Goal: Task Accomplishment & Management: Manage account settings

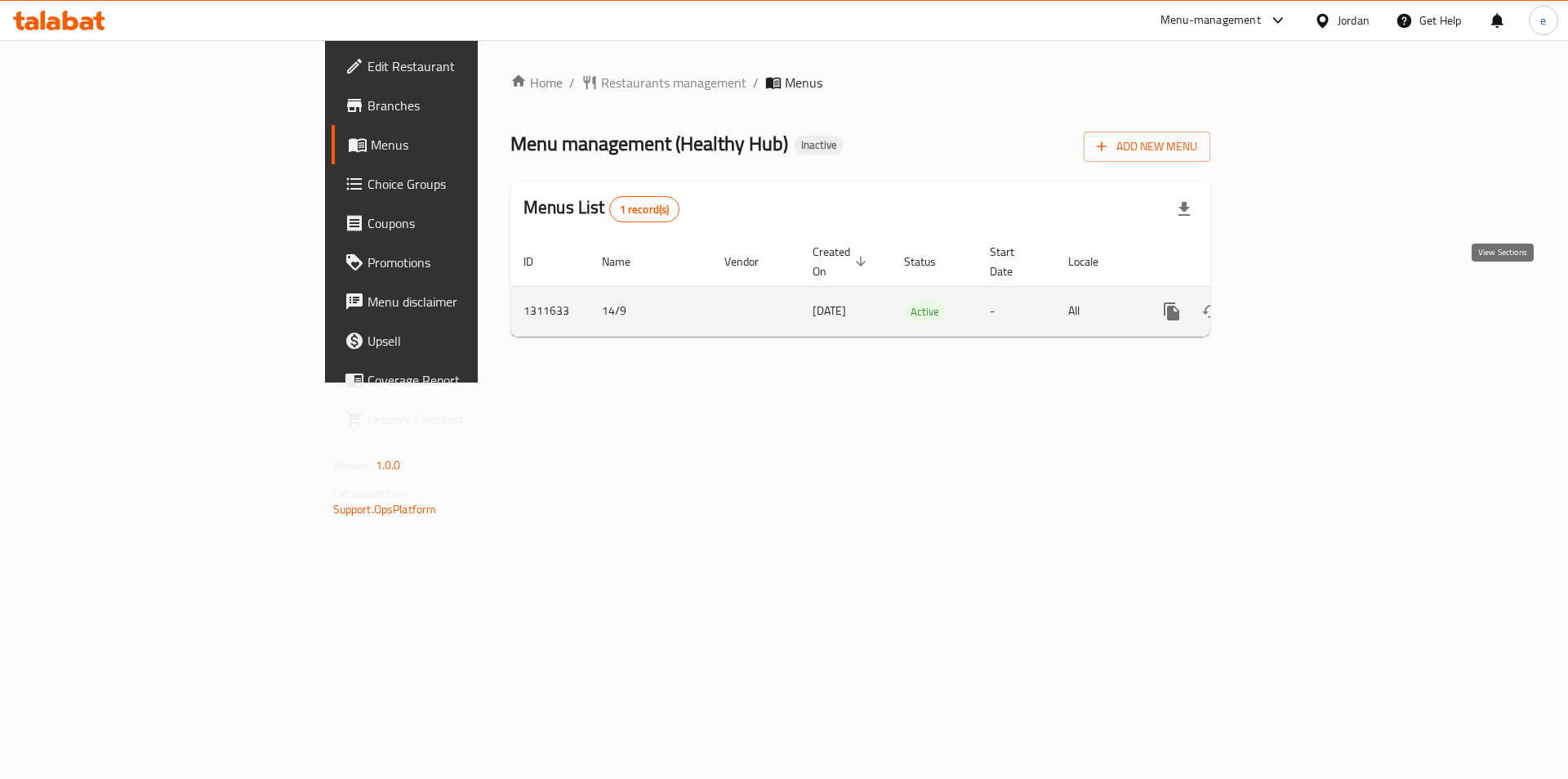
click at [1299, 301] on icon "enhanced table" at bounding box center [1289, 311] width 20 height 20
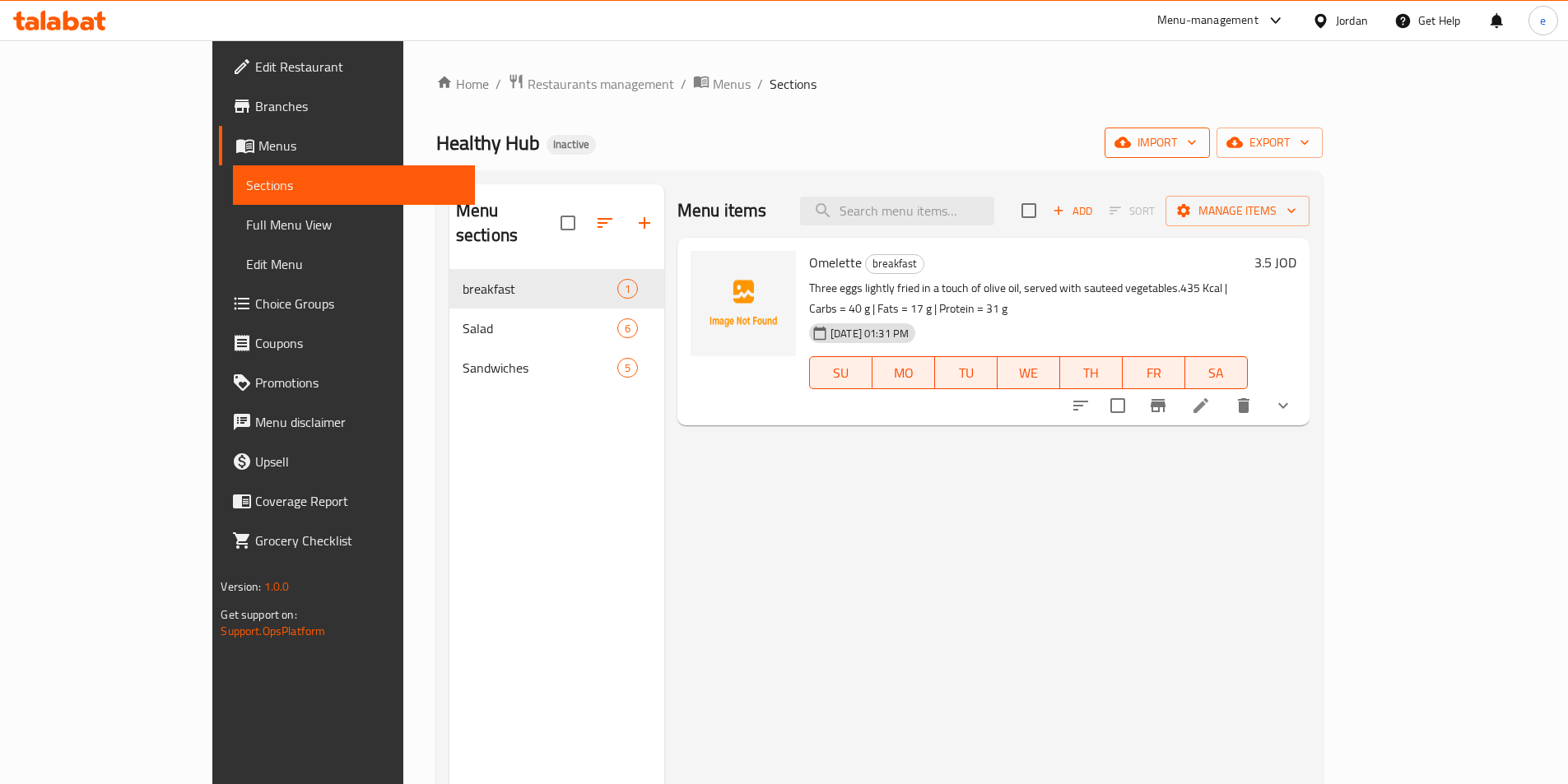
click at [1196, 147] on span "import" at bounding box center [1157, 142] width 79 height 21
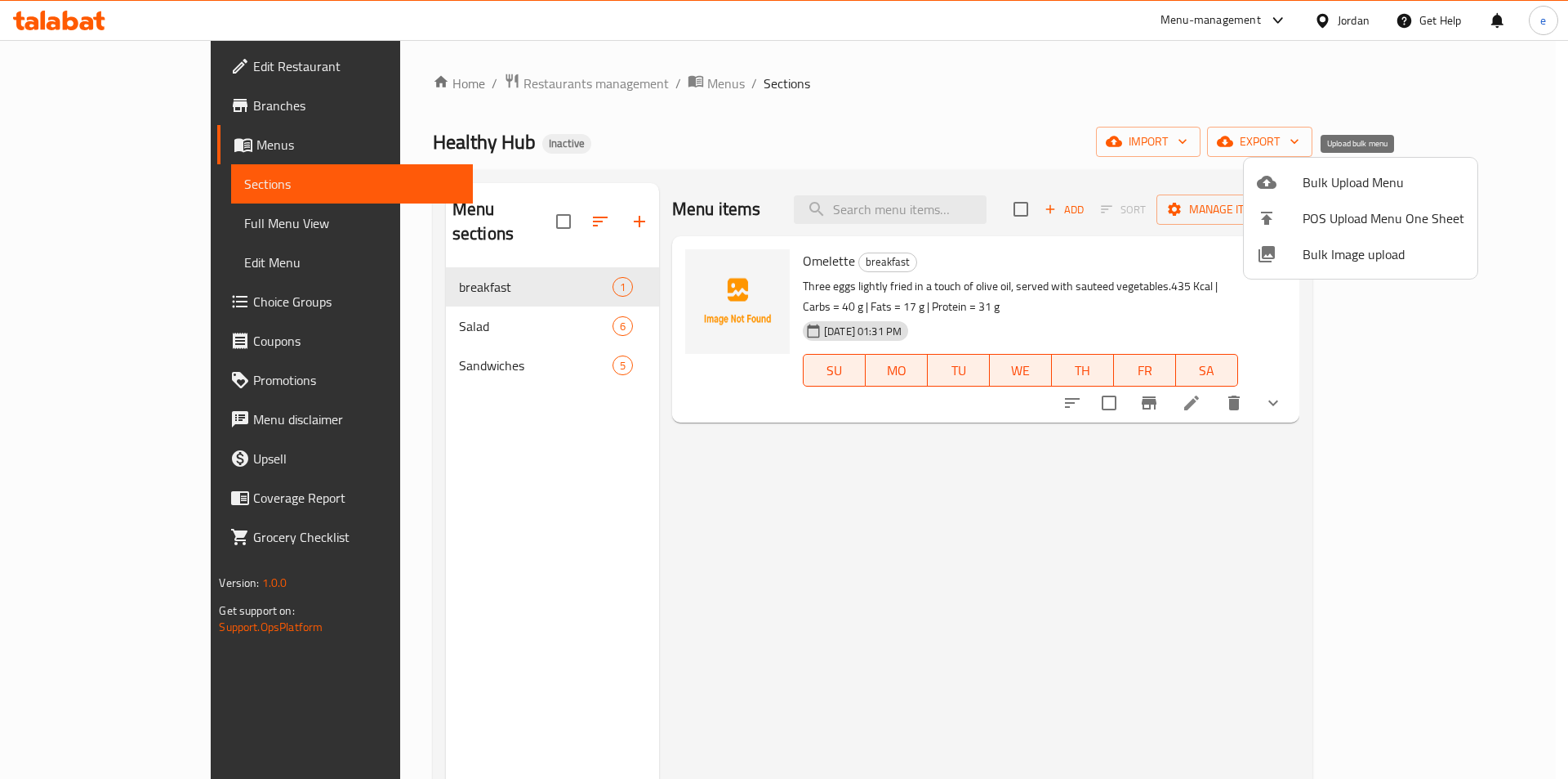
click at [1345, 184] on span "Bulk Upload Menu" at bounding box center [1384, 183] width 162 height 20
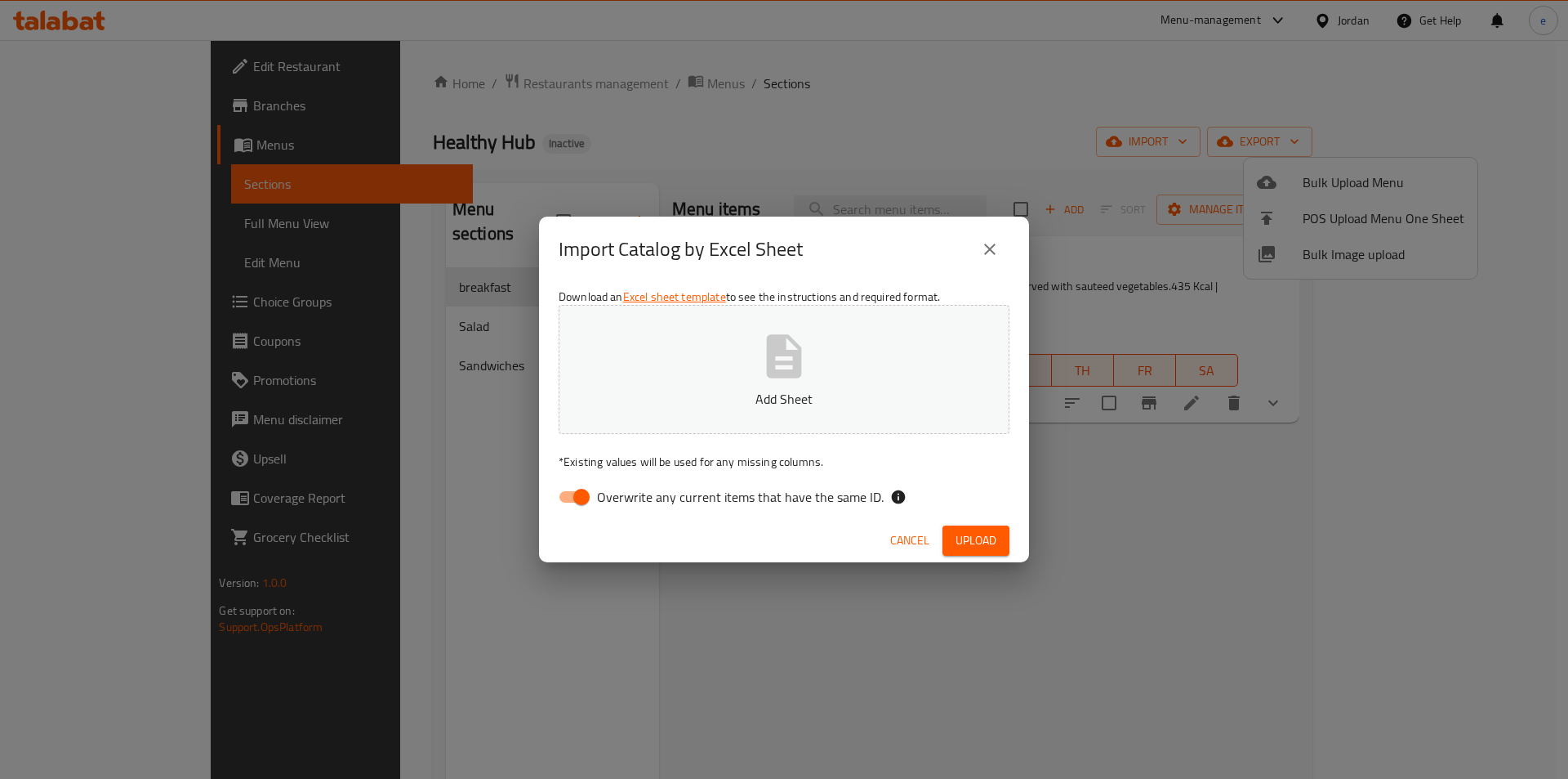
click at [883, 353] on button "Add Sheet" at bounding box center [784, 369] width 451 height 129
click at [581, 490] on input "Overwrite any current items that have the same ID." at bounding box center [581, 497] width 93 height 31
checkbox input "false"
click at [969, 543] on span "Upload" at bounding box center [976, 540] width 41 height 21
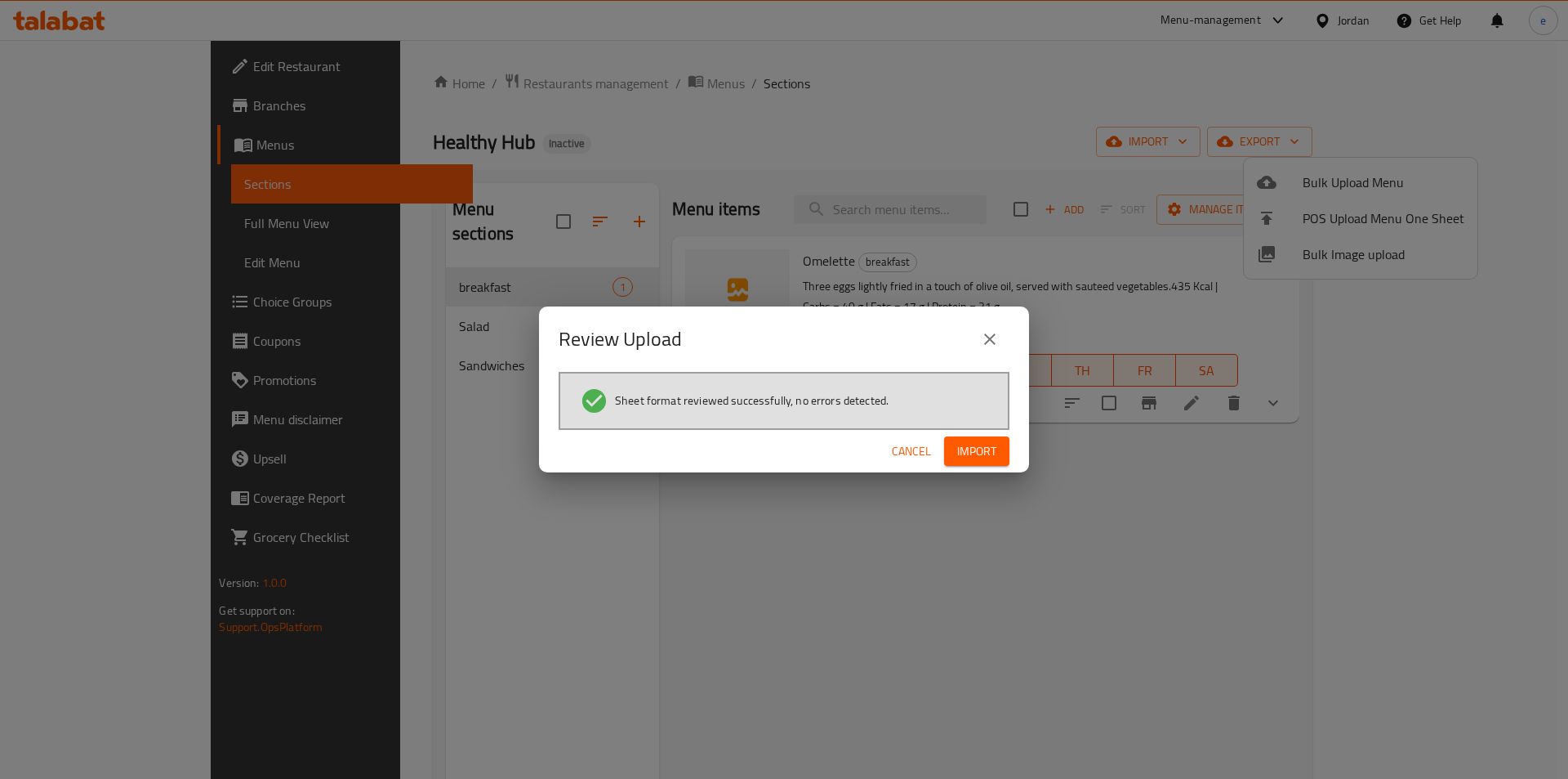
click at [982, 443] on span "Import" at bounding box center [977, 451] width 39 height 21
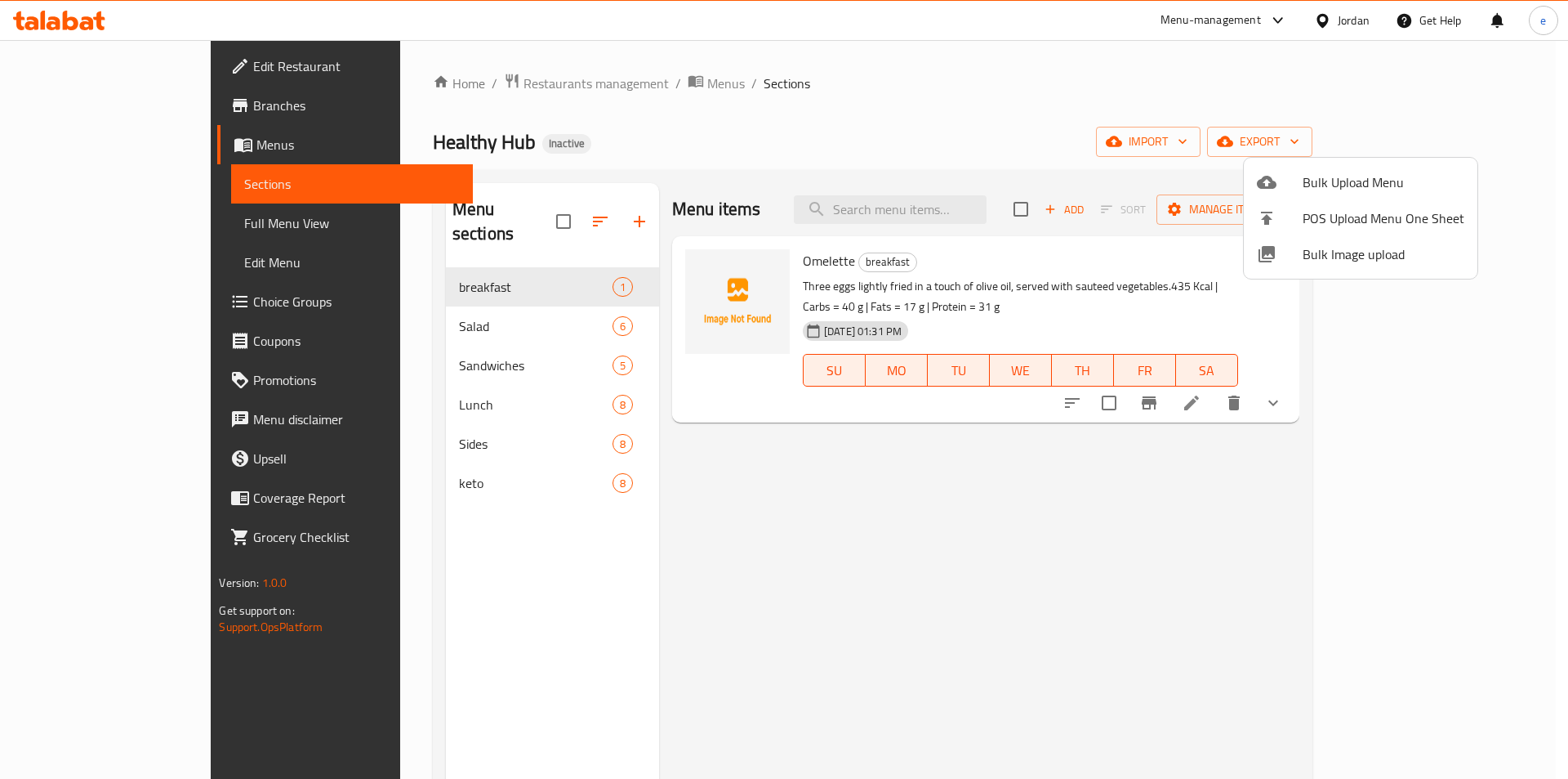
click at [741, 441] on div at bounding box center [784, 389] width 1568 height 779
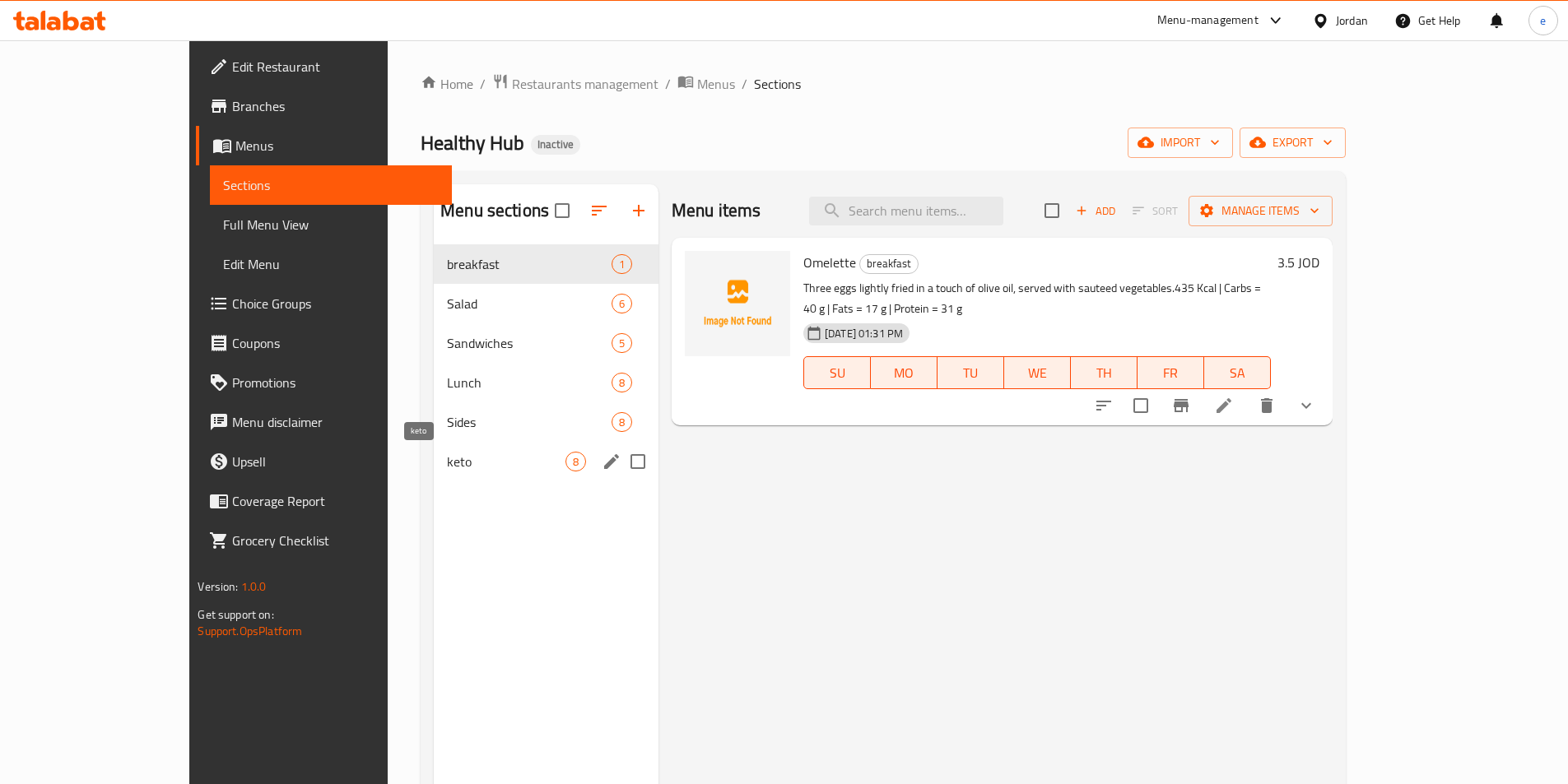
click at [467, 464] on span "keto" at bounding box center [506, 462] width 118 height 20
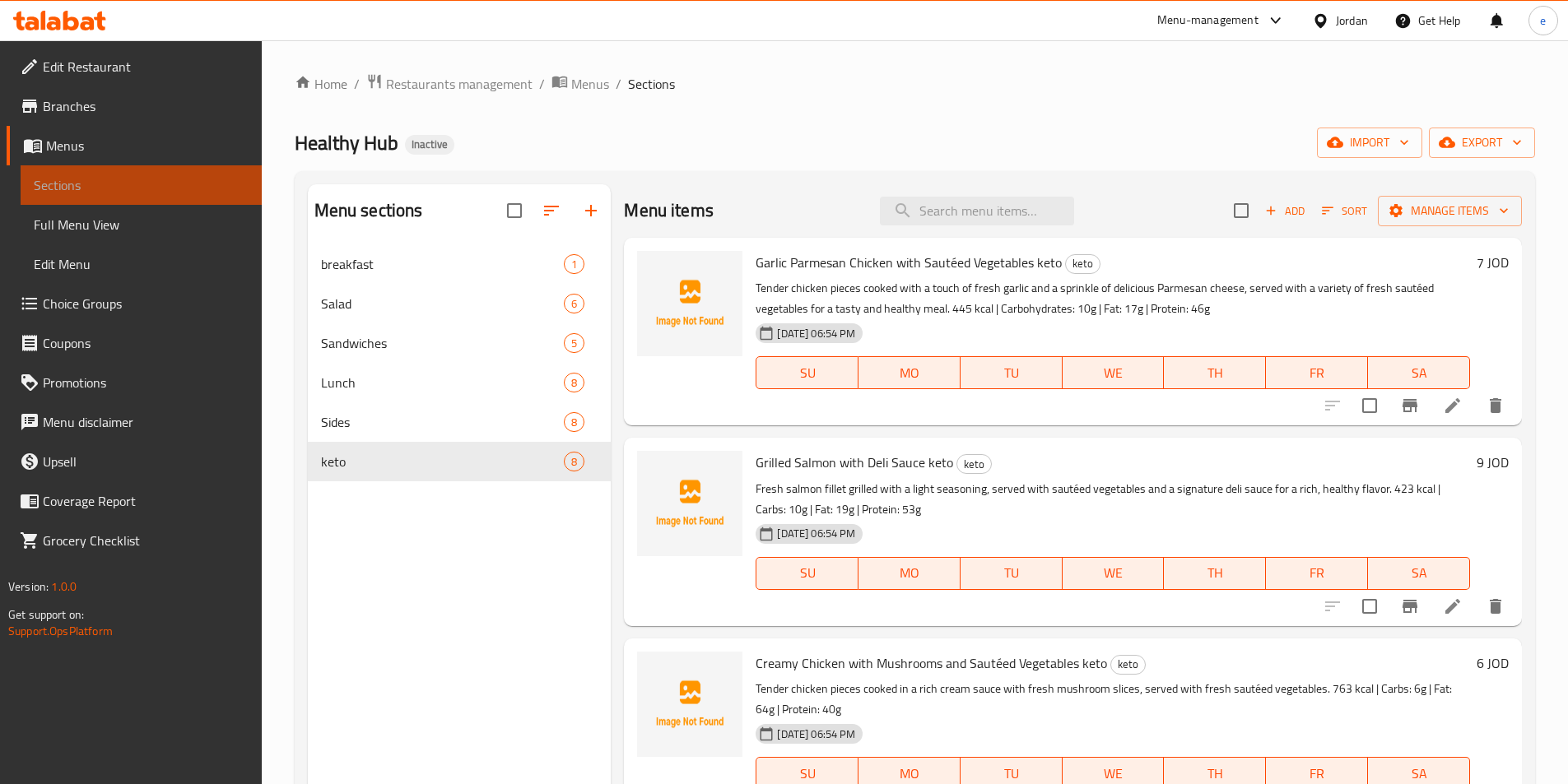
click at [149, 201] on link "Sections" at bounding box center [141, 185] width 241 height 39
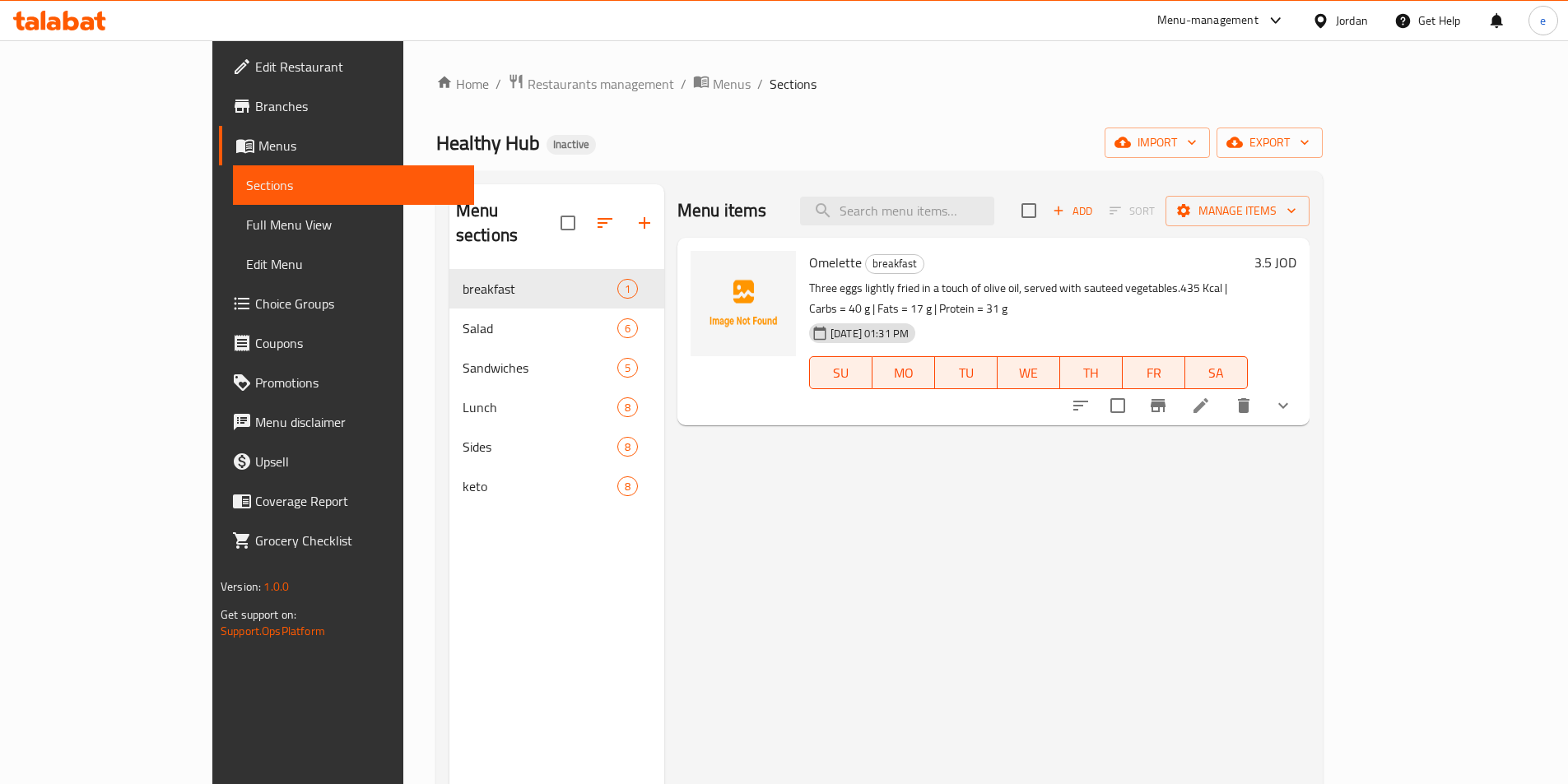
click at [246, 229] on span "Full Menu View" at bounding box center [354, 225] width 215 height 20
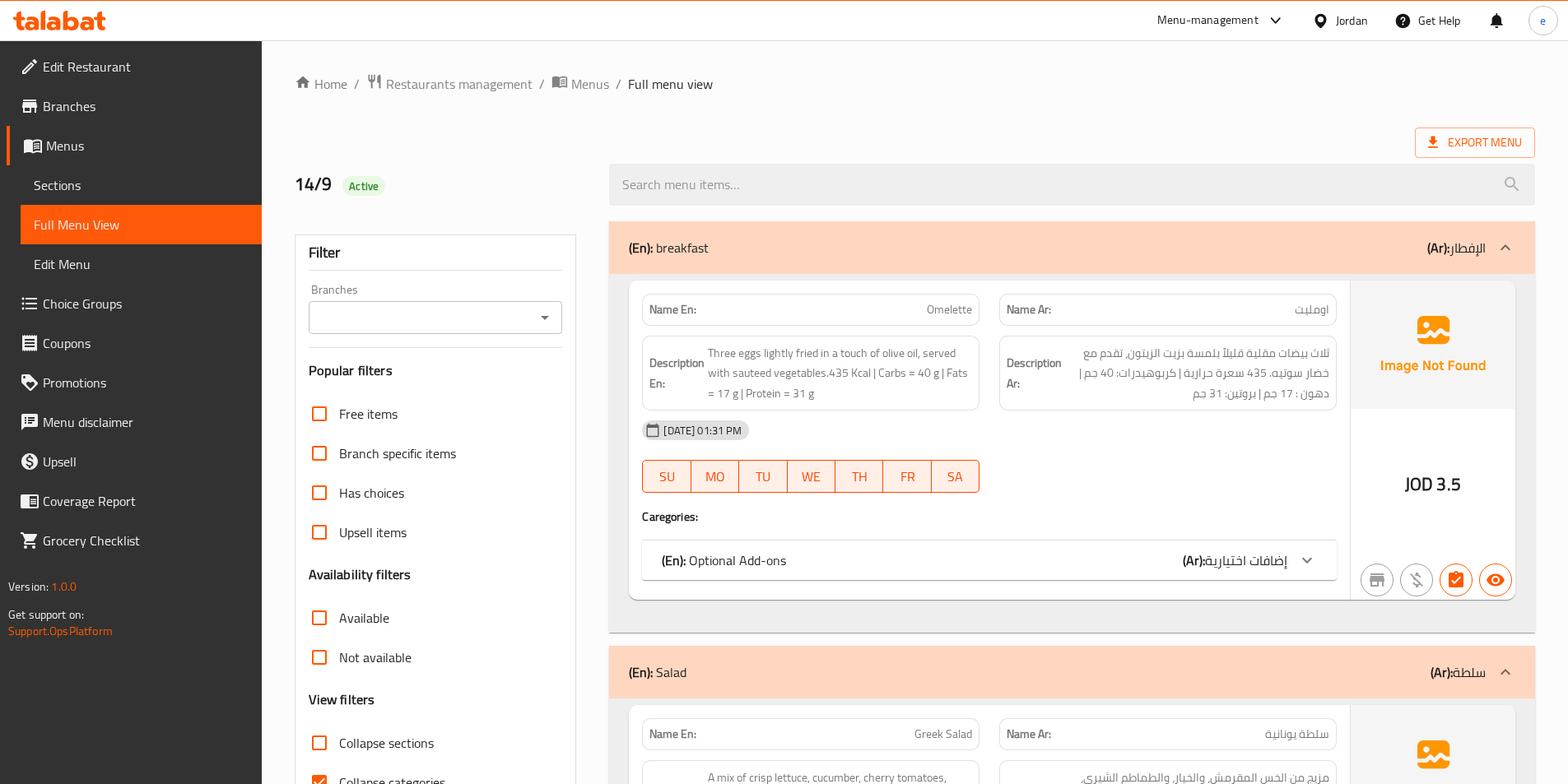
scroll to position [247, 0]
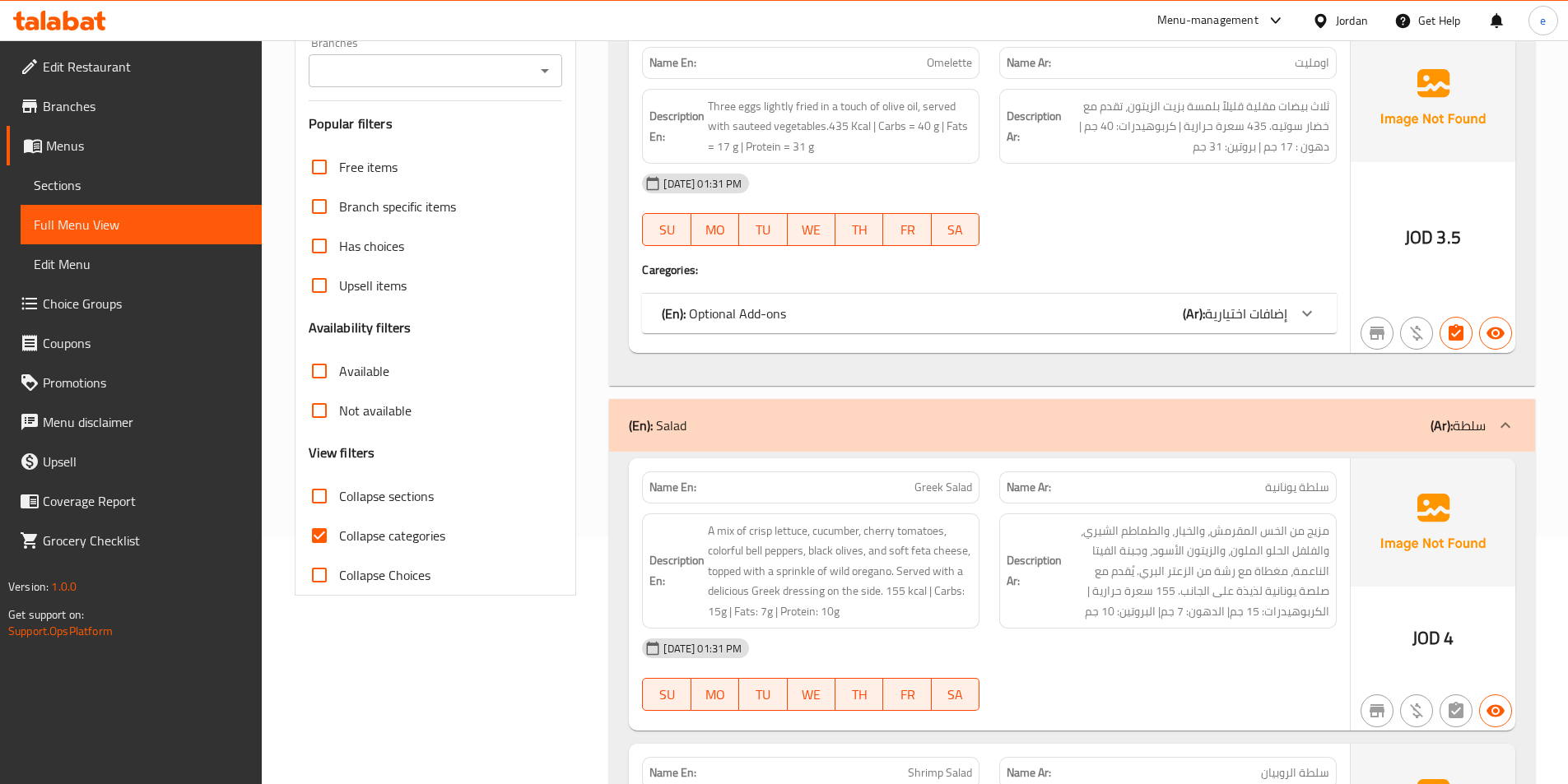
click at [370, 543] on span "Collapse categories" at bounding box center [392, 535] width 107 height 20
click at [339, 543] on input "Collapse categories" at bounding box center [319, 535] width 39 height 39
checkbox input "false"
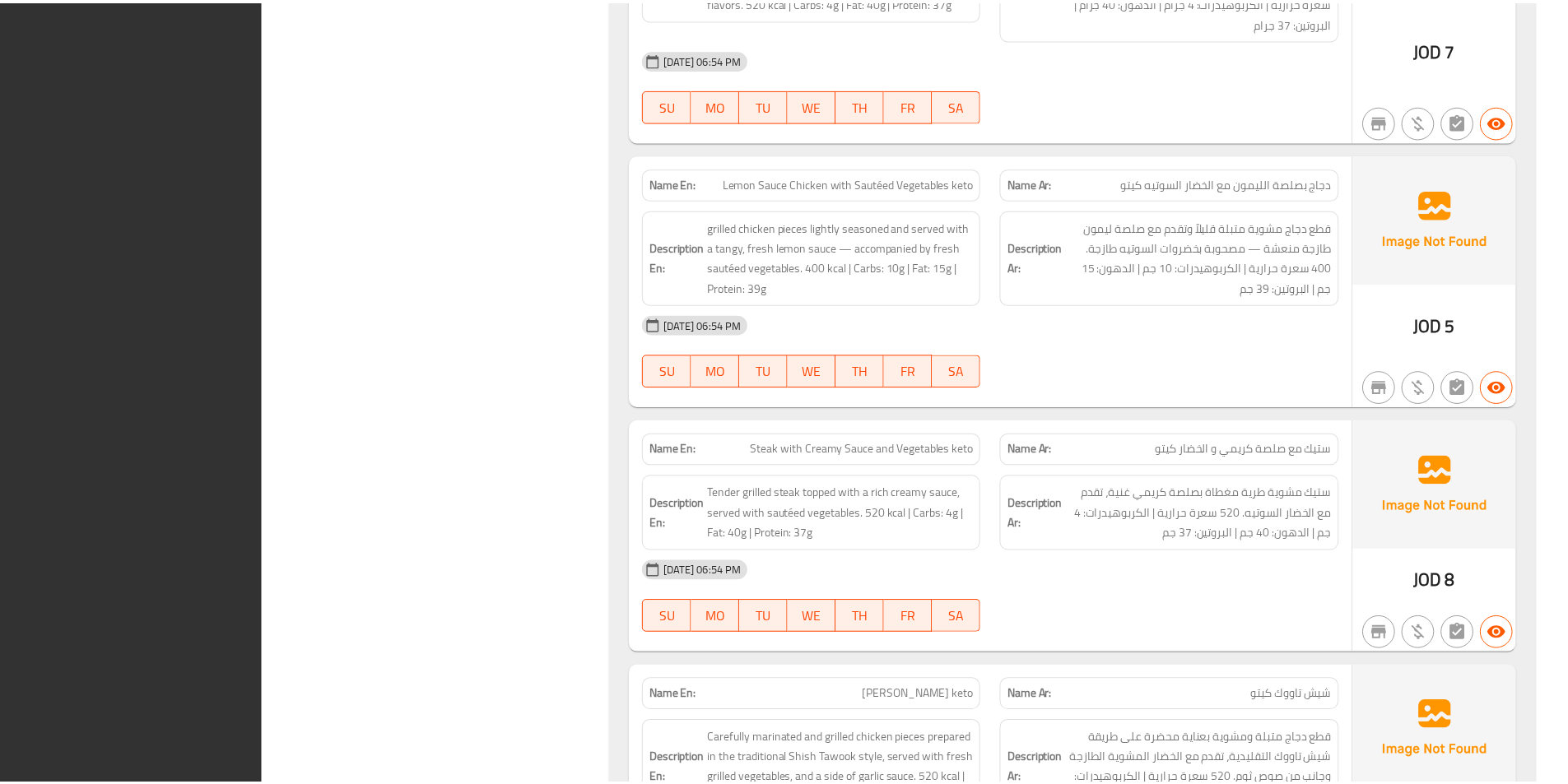
scroll to position [14093, 0]
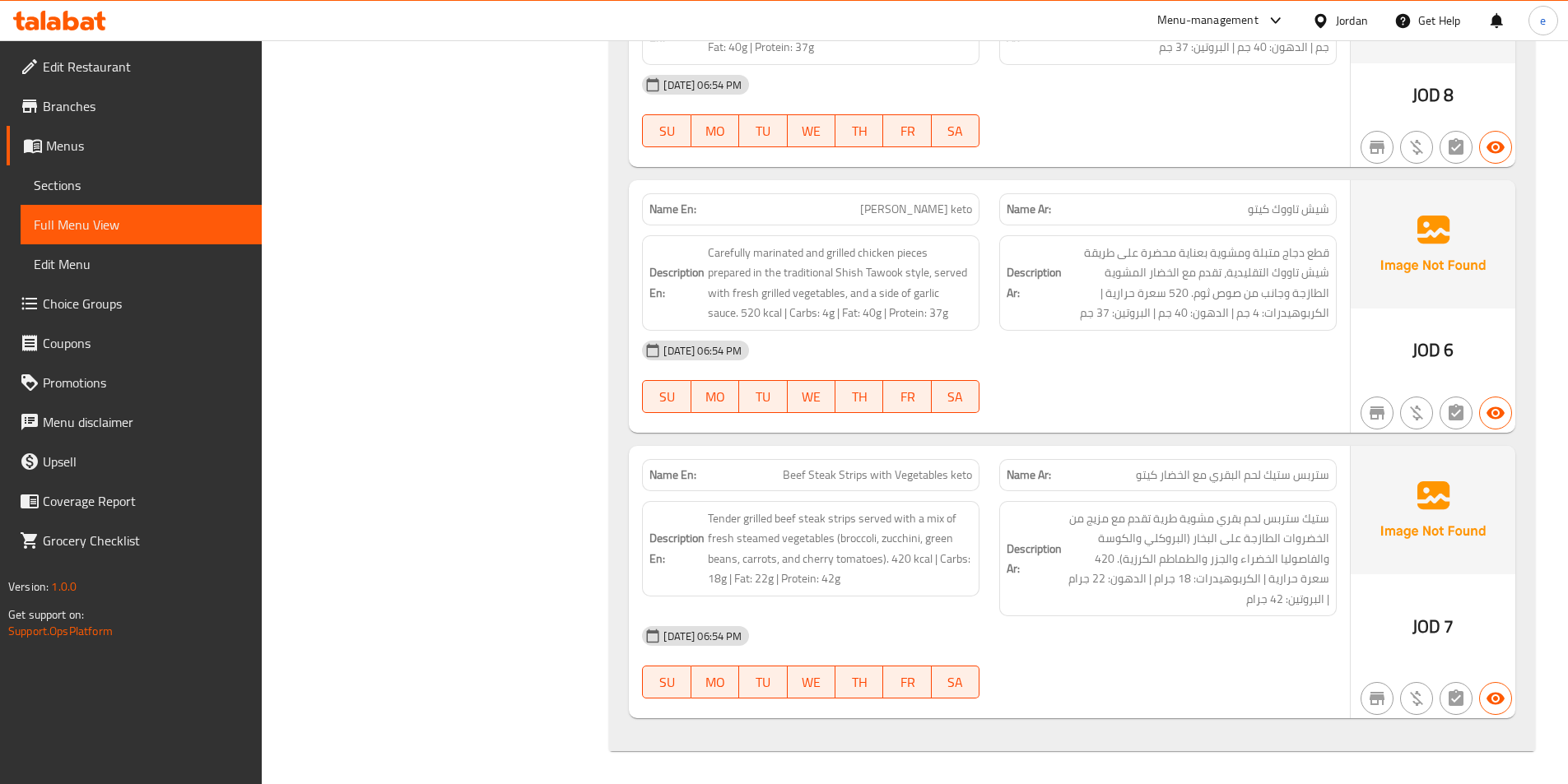
click at [1236, 476] on span "ستربس ستيك لحم البقري مع الخضار كيتو" at bounding box center [1233, 474] width 193 height 17
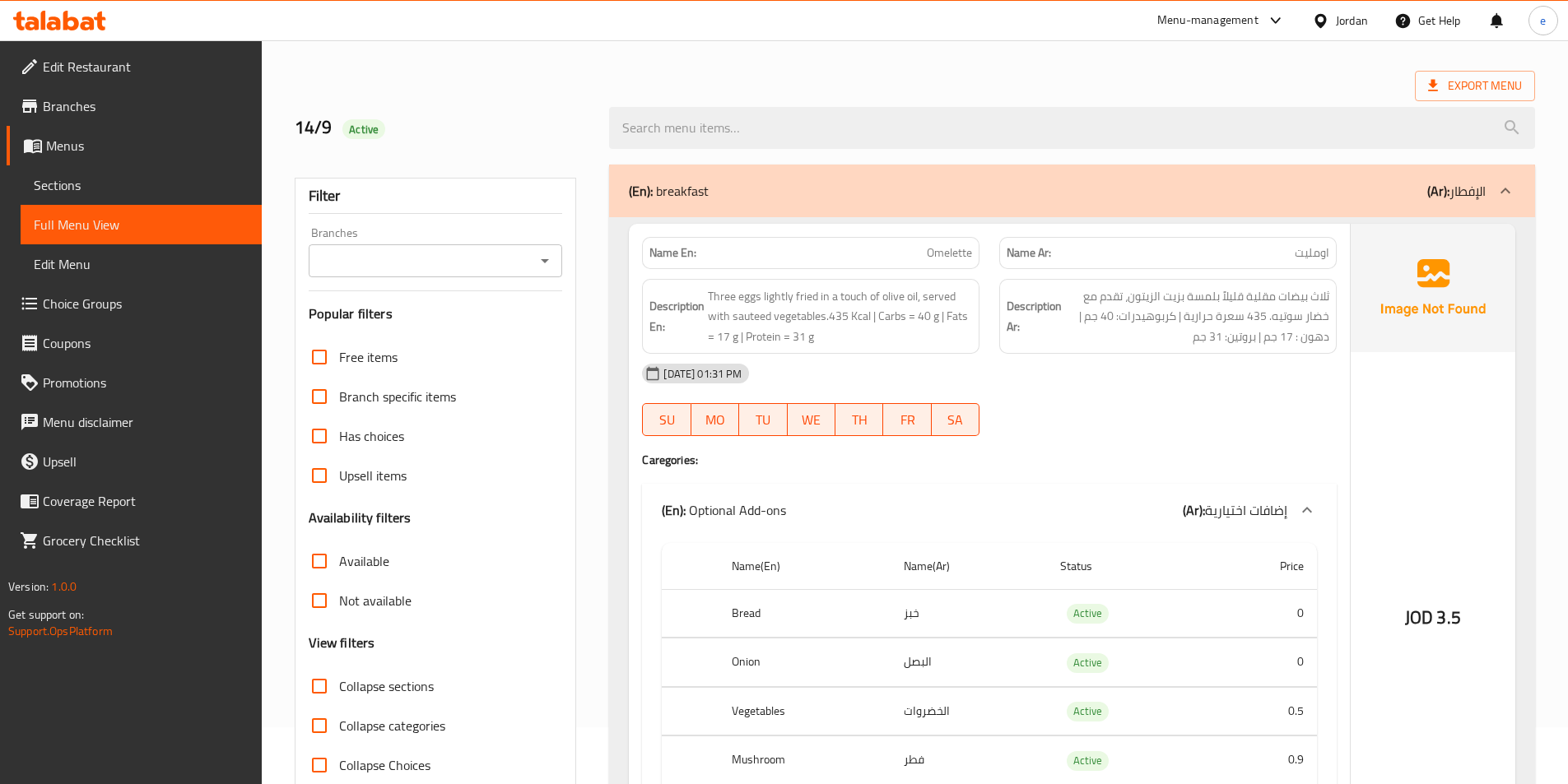
scroll to position [25, 0]
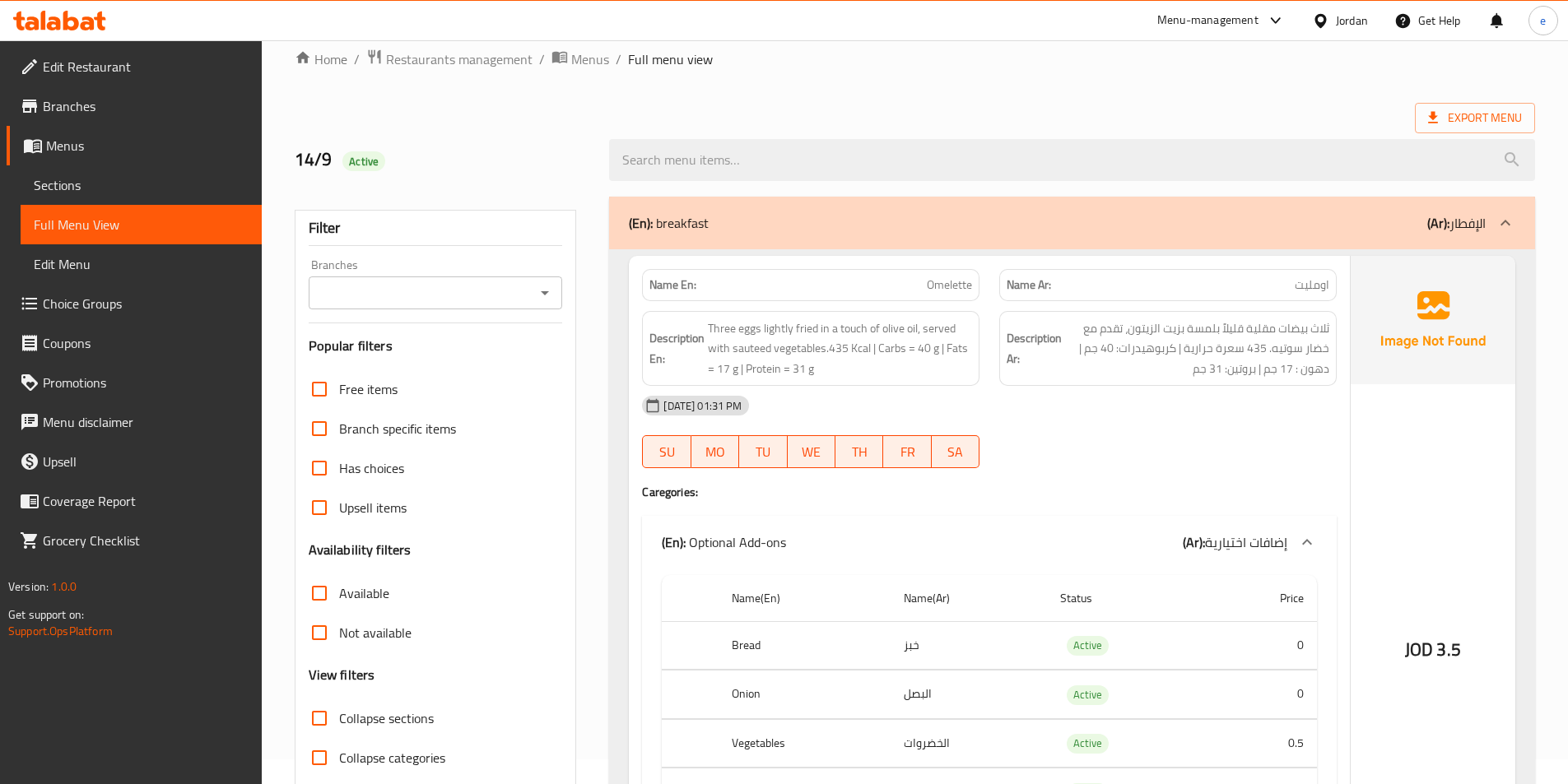
click at [1429, 224] on b "(Ar):" at bounding box center [1438, 222] width 22 height 25
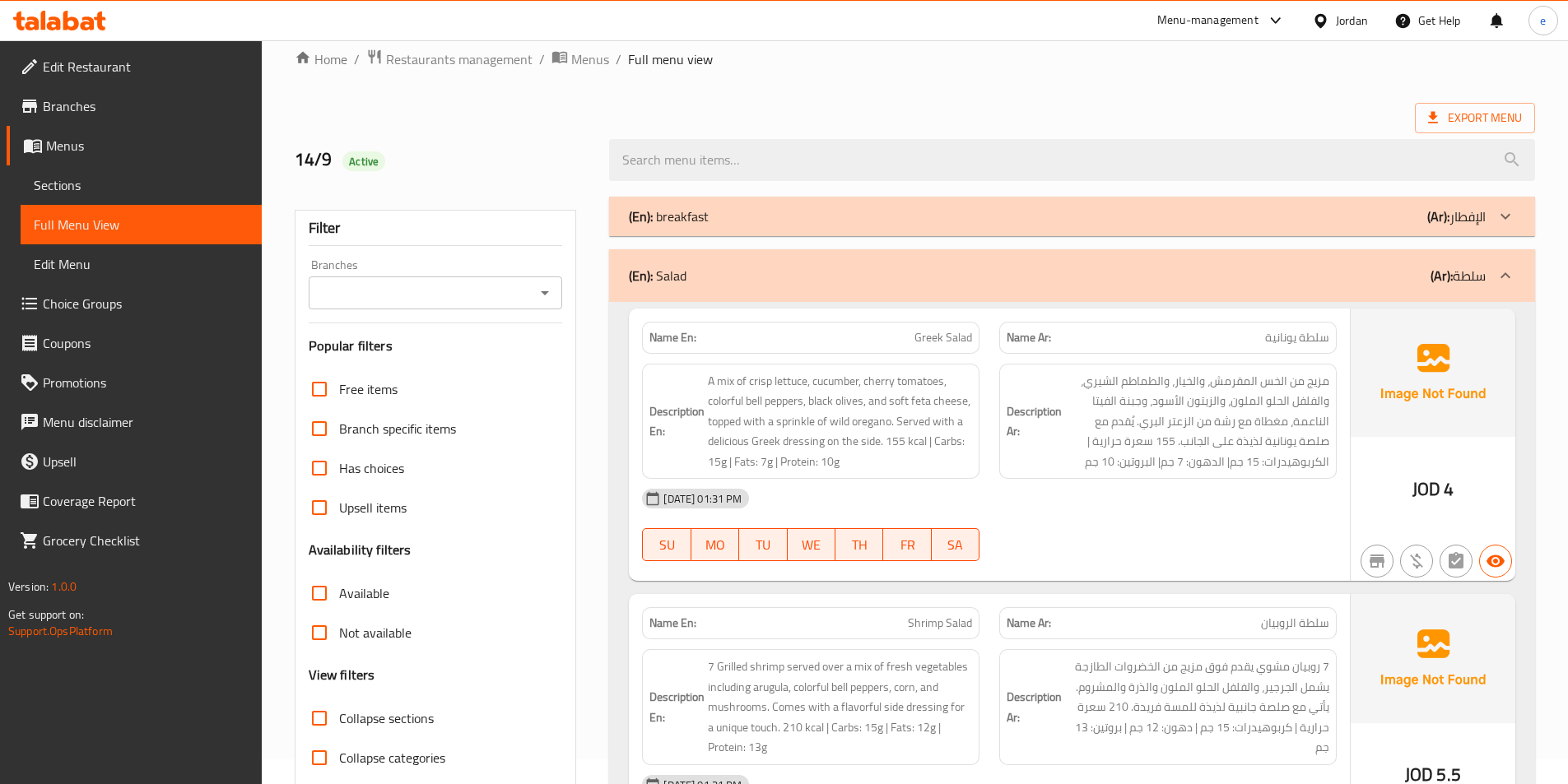
click at [1457, 214] on p "(Ar): الإفطار" at bounding box center [1456, 217] width 58 height 20
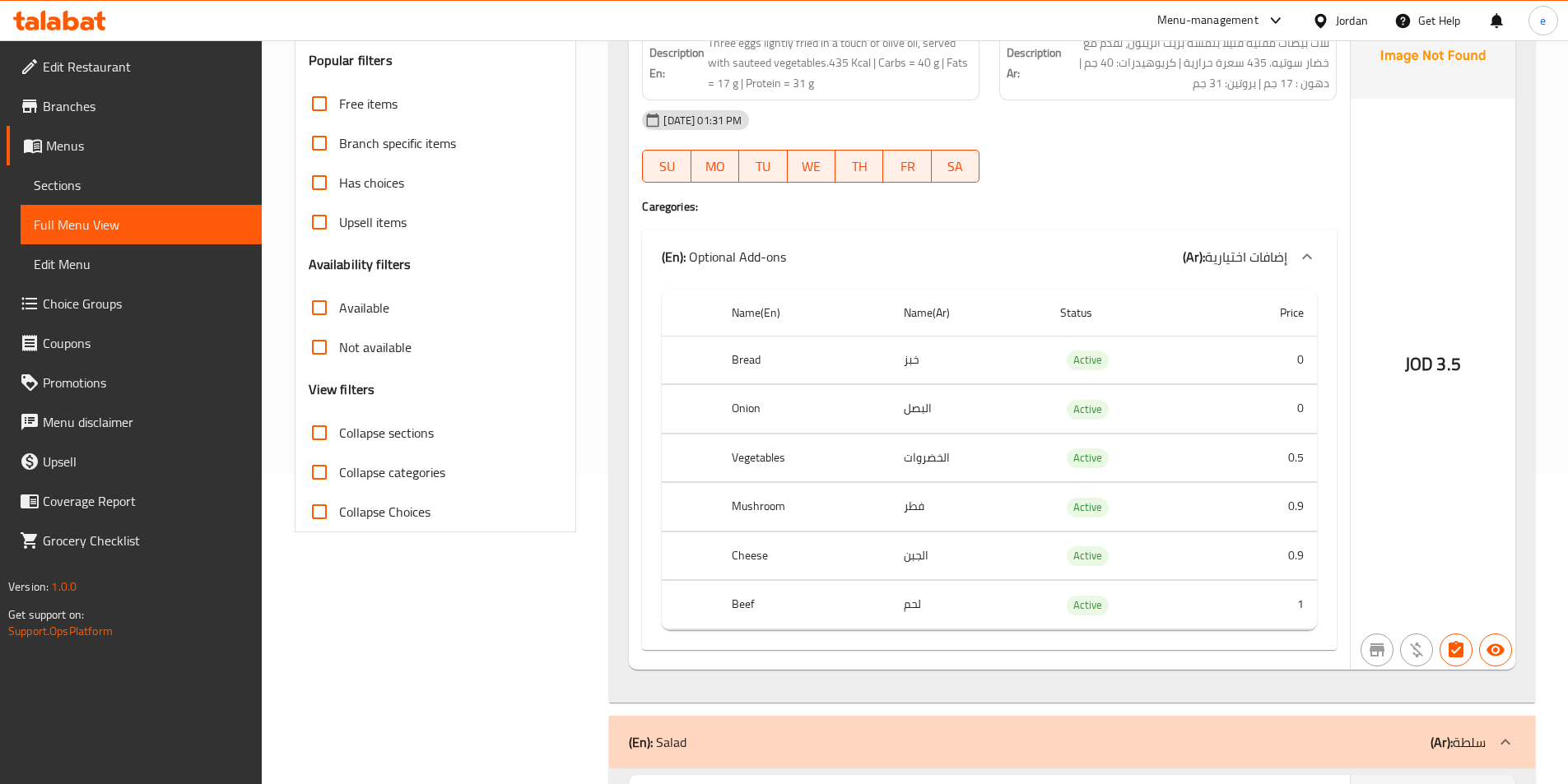
scroll to position [107, 0]
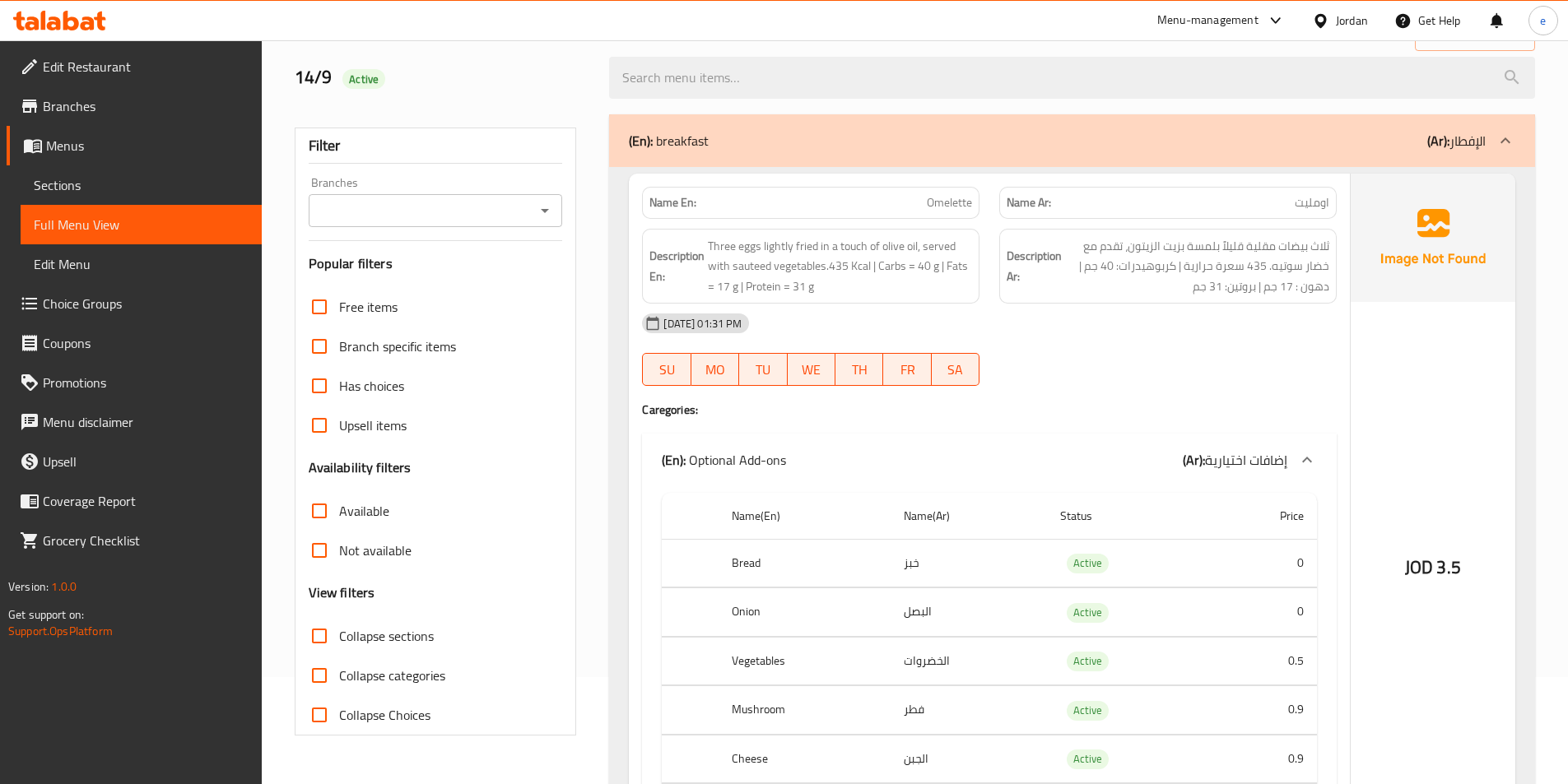
click at [1429, 139] on b "(Ar):" at bounding box center [1438, 140] width 22 height 25
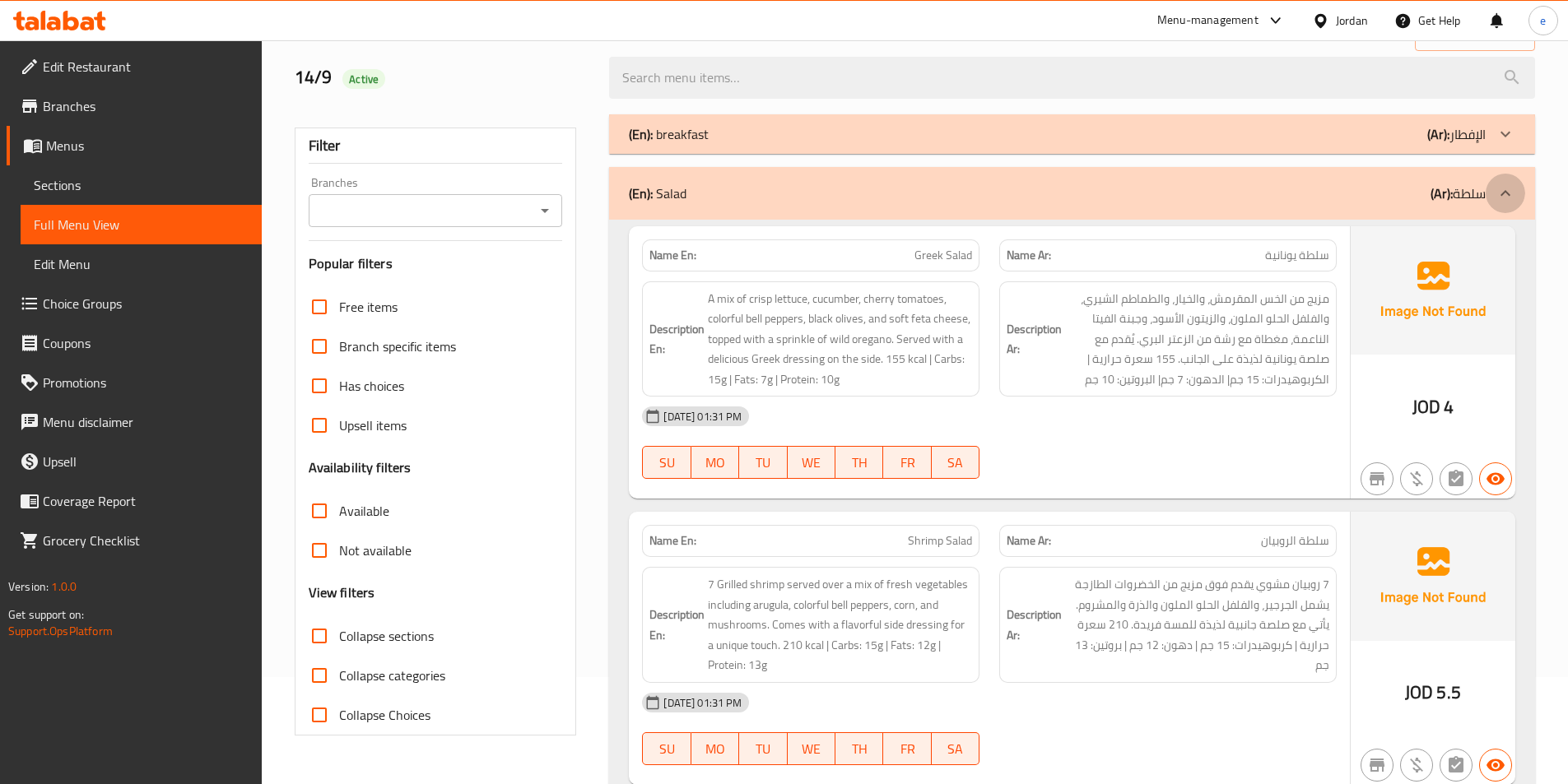
click at [1496, 189] on icon at bounding box center [1505, 193] width 20 height 20
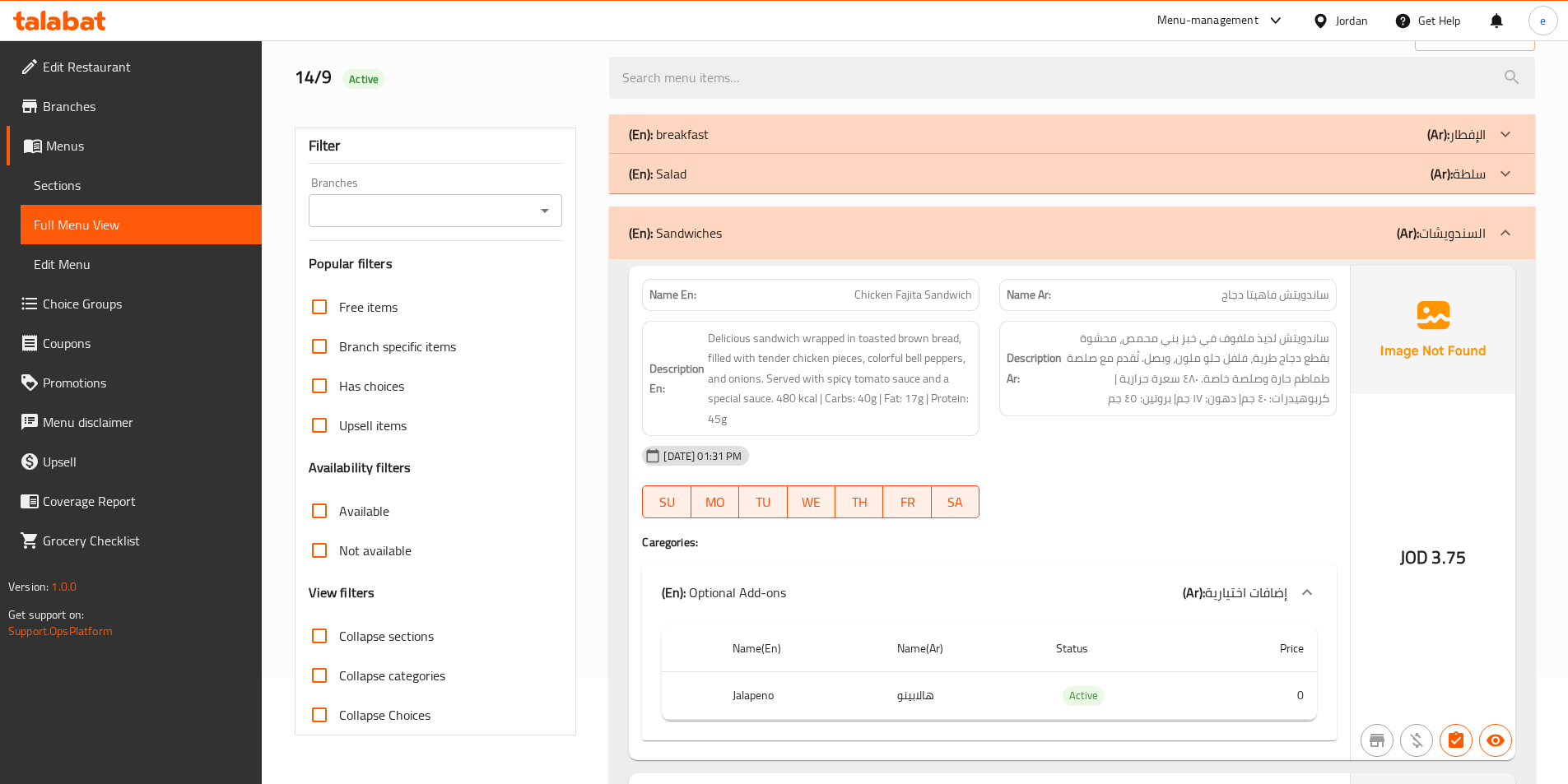
click at [1417, 233] on b "(Ar):" at bounding box center [1408, 232] width 22 height 25
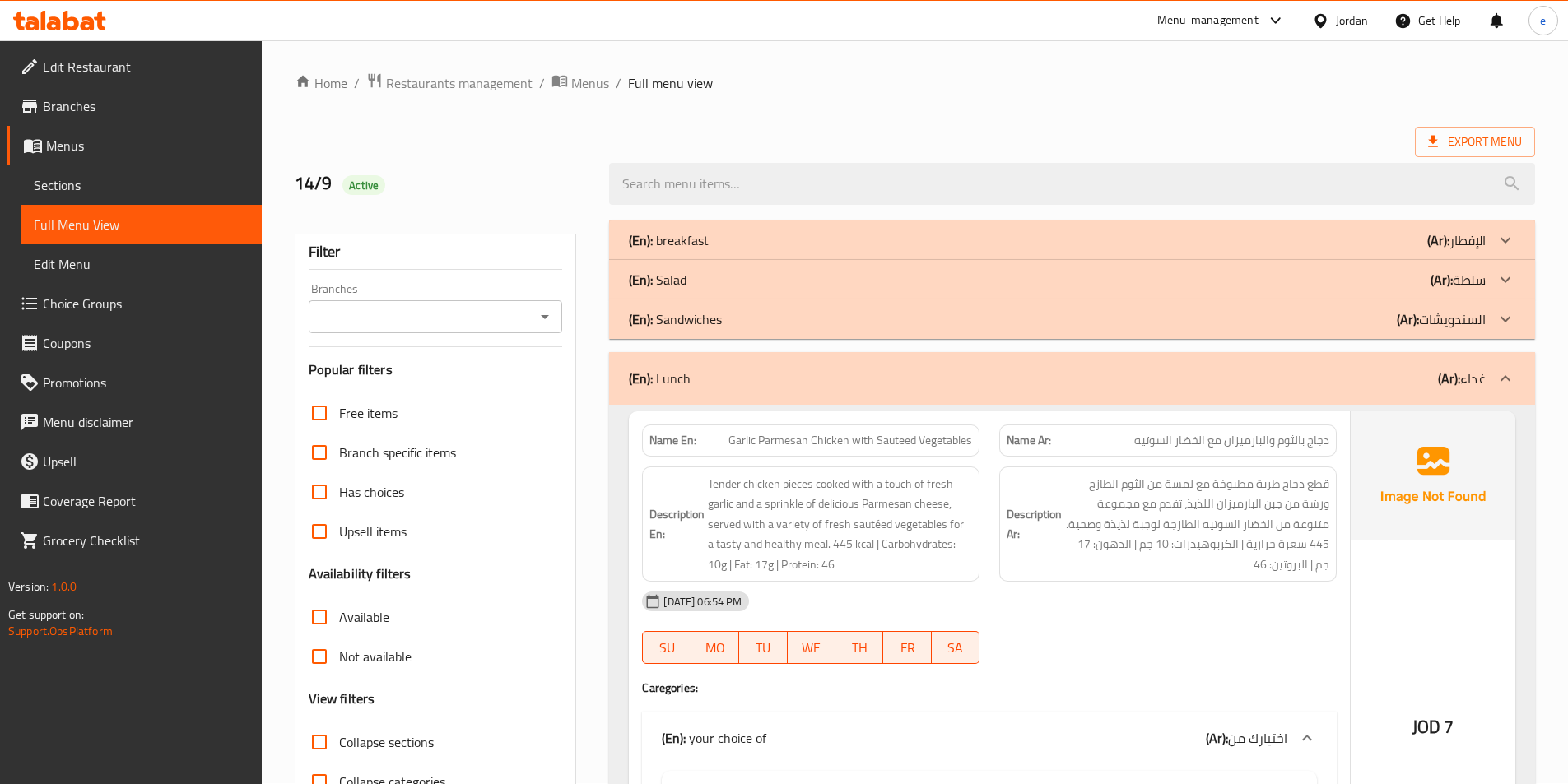
scroll to position [0, 0]
click at [1468, 149] on span "Export Menu" at bounding box center [1474, 142] width 94 height 21
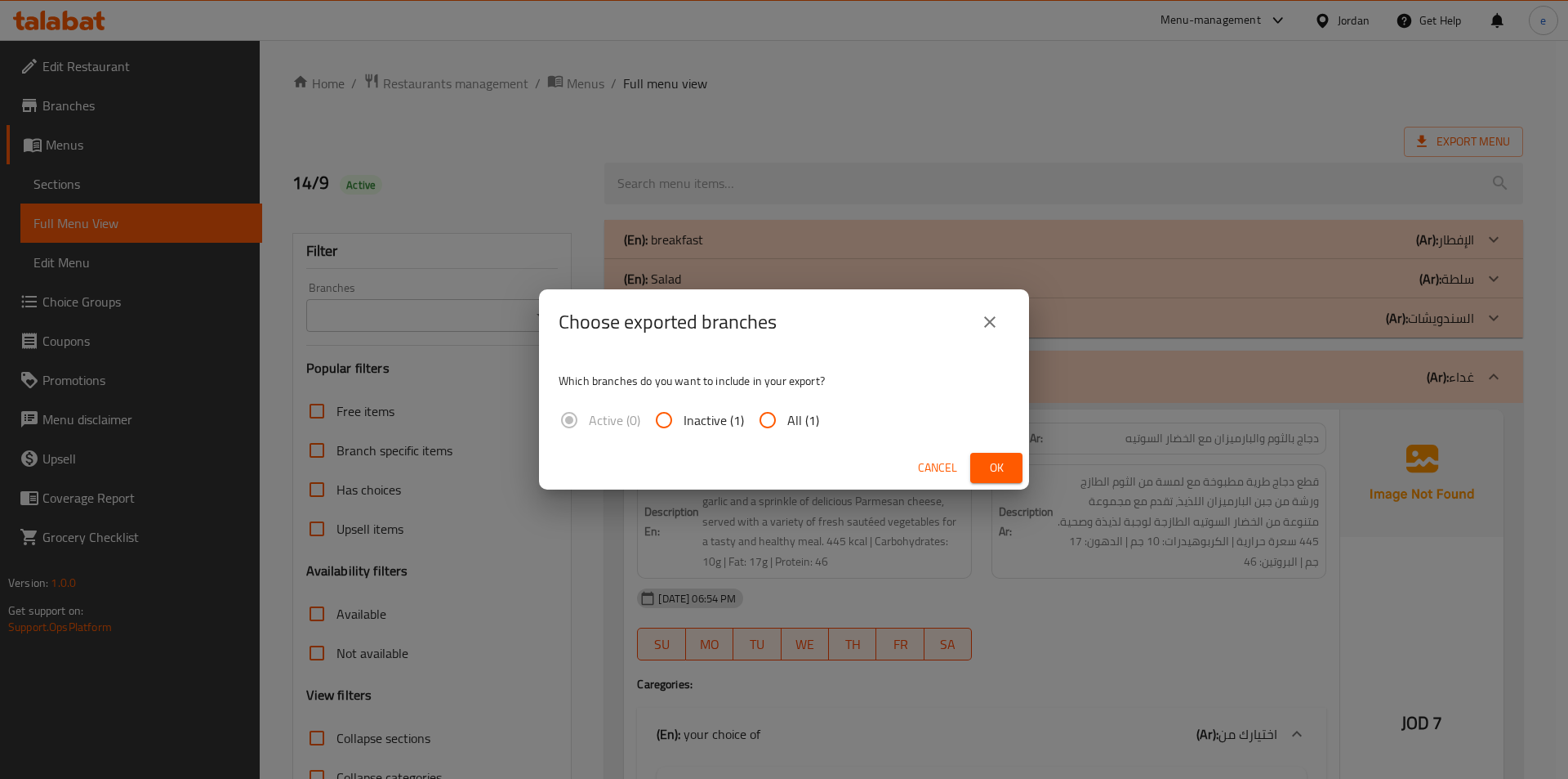
click at [789, 423] on span "All (1)" at bounding box center [803, 420] width 32 height 20
click at [788, 423] on input "All (1)" at bounding box center [767, 420] width 39 height 39
radio input "true"
click at [987, 467] on span "Ok" at bounding box center [997, 468] width 26 height 21
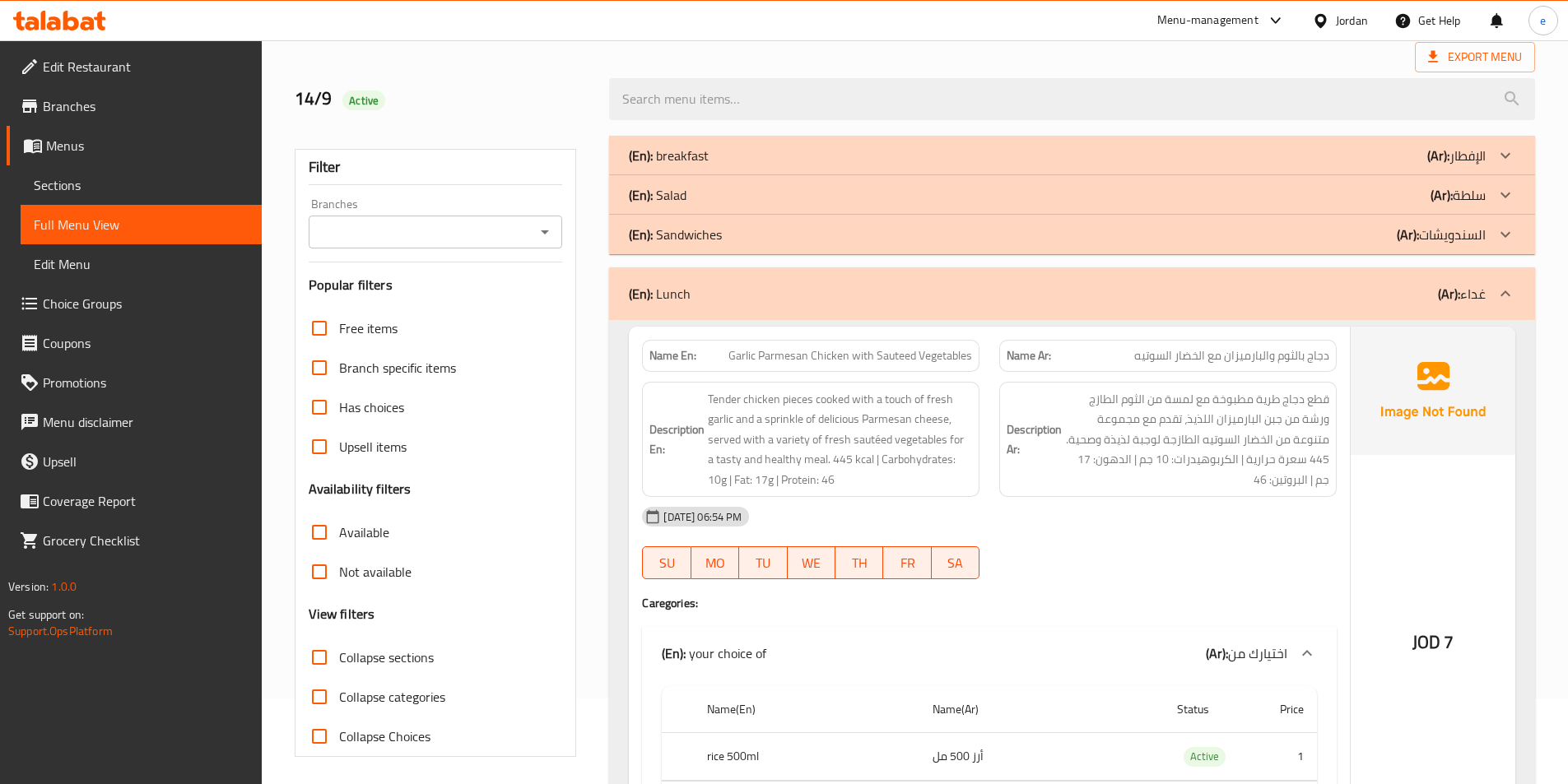
scroll to position [165, 0]
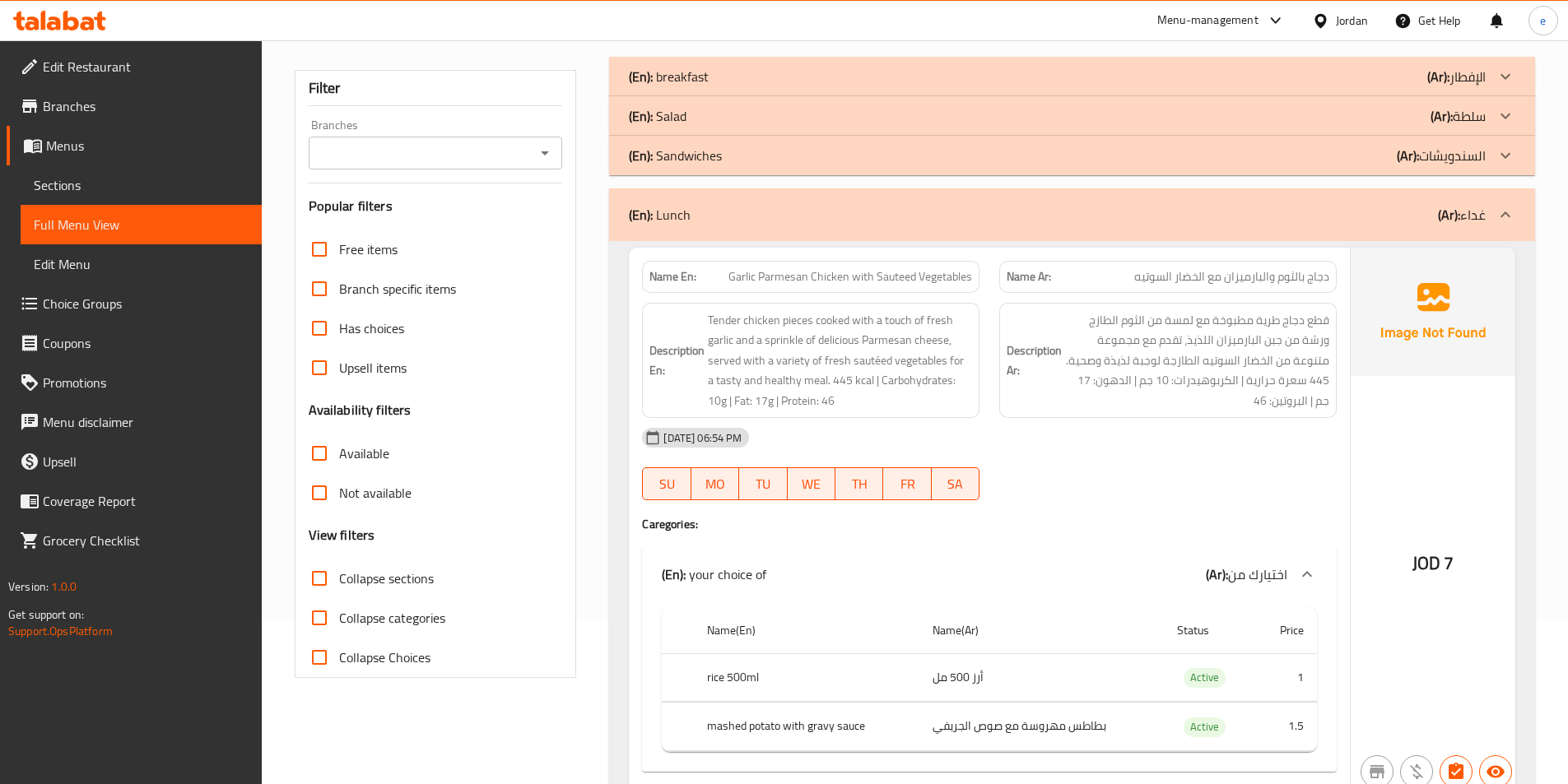
click at [1484, 201] on div "(En): Lunch (Ar): غداء" at bounding box center [1071, 215] width 926 height 53
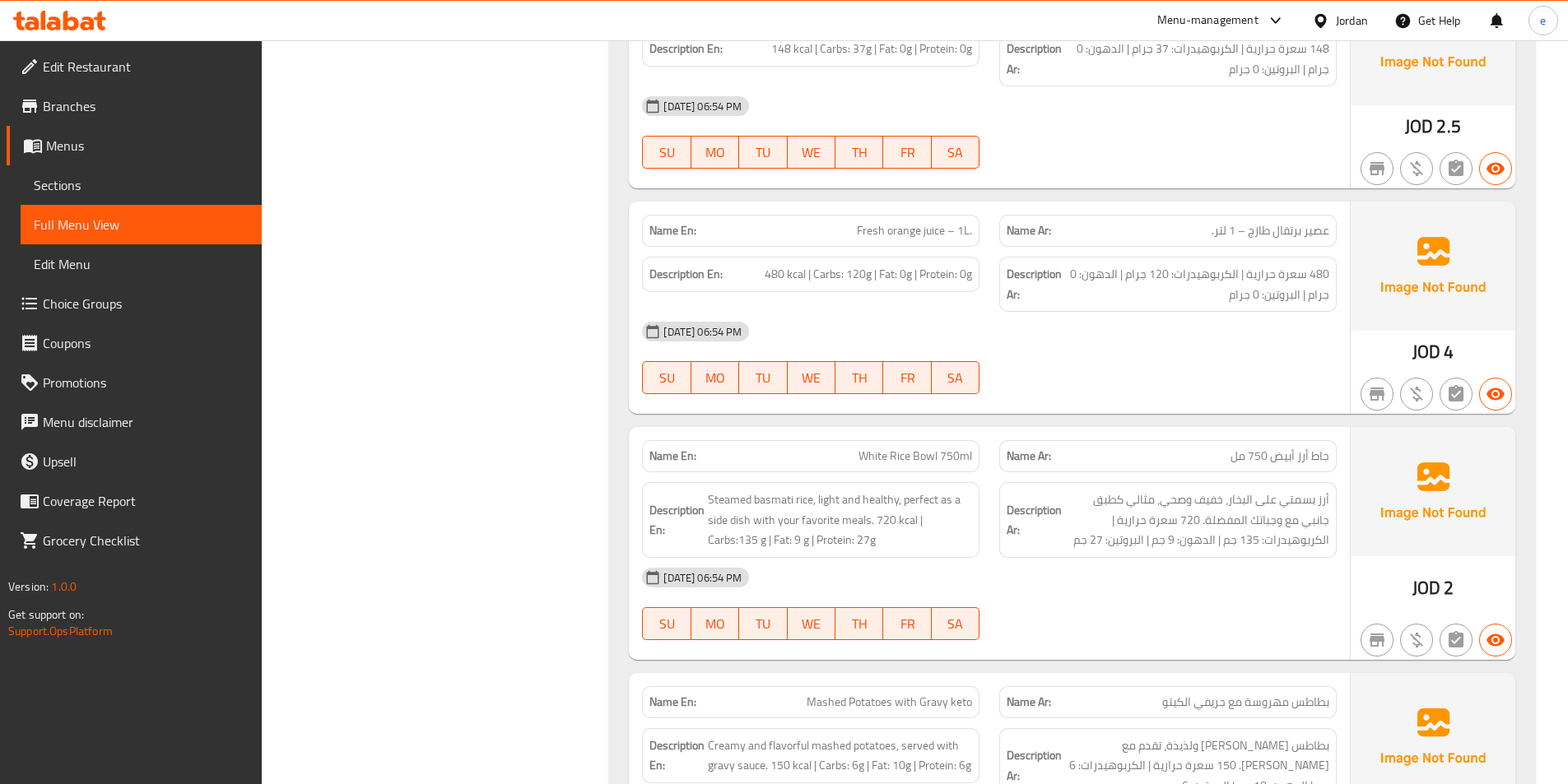
scroll to position [1480, 0]
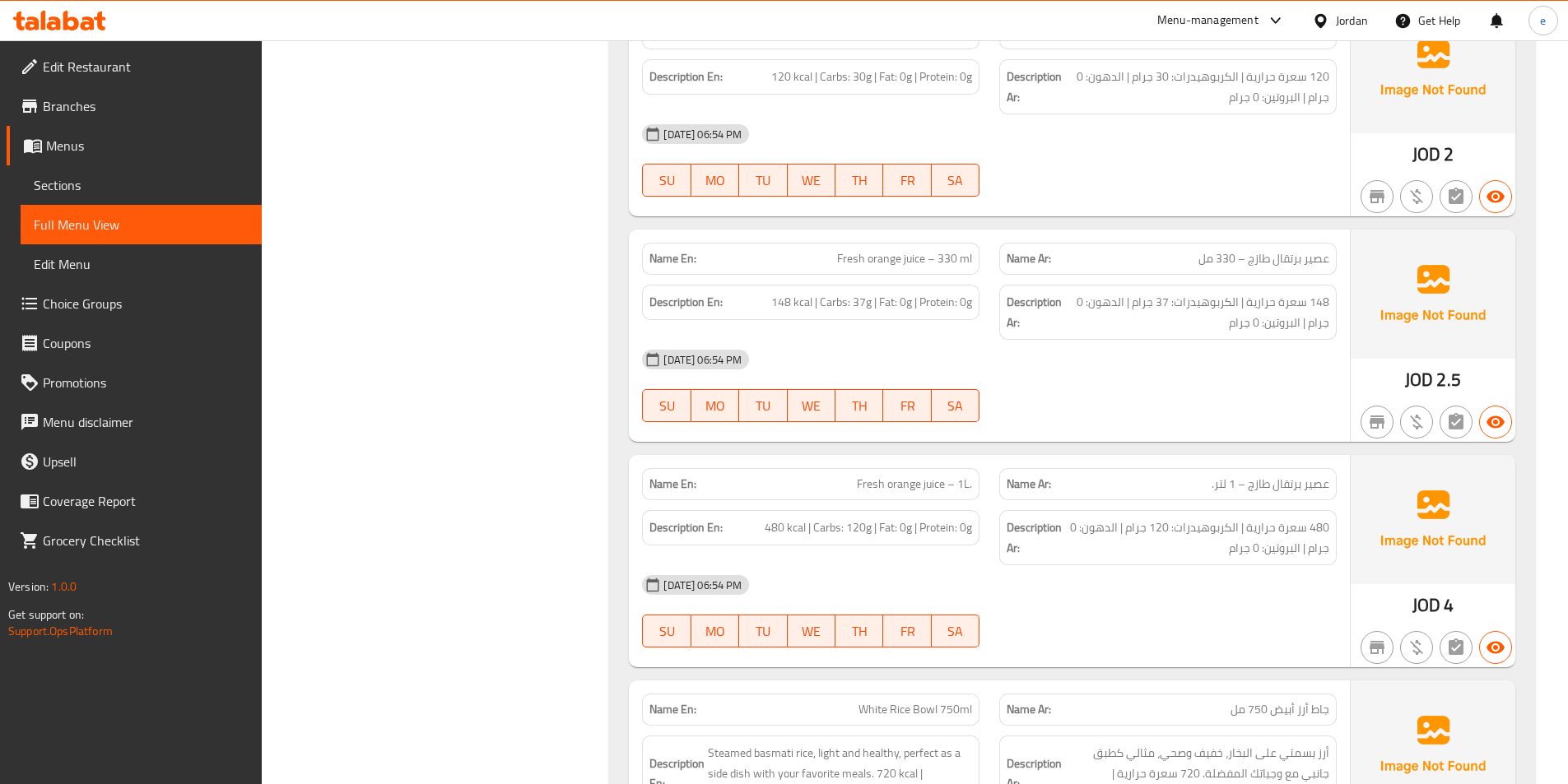
click at [72, 184] on span "Sections" at bounding box center [141, 185] width 215 height 20
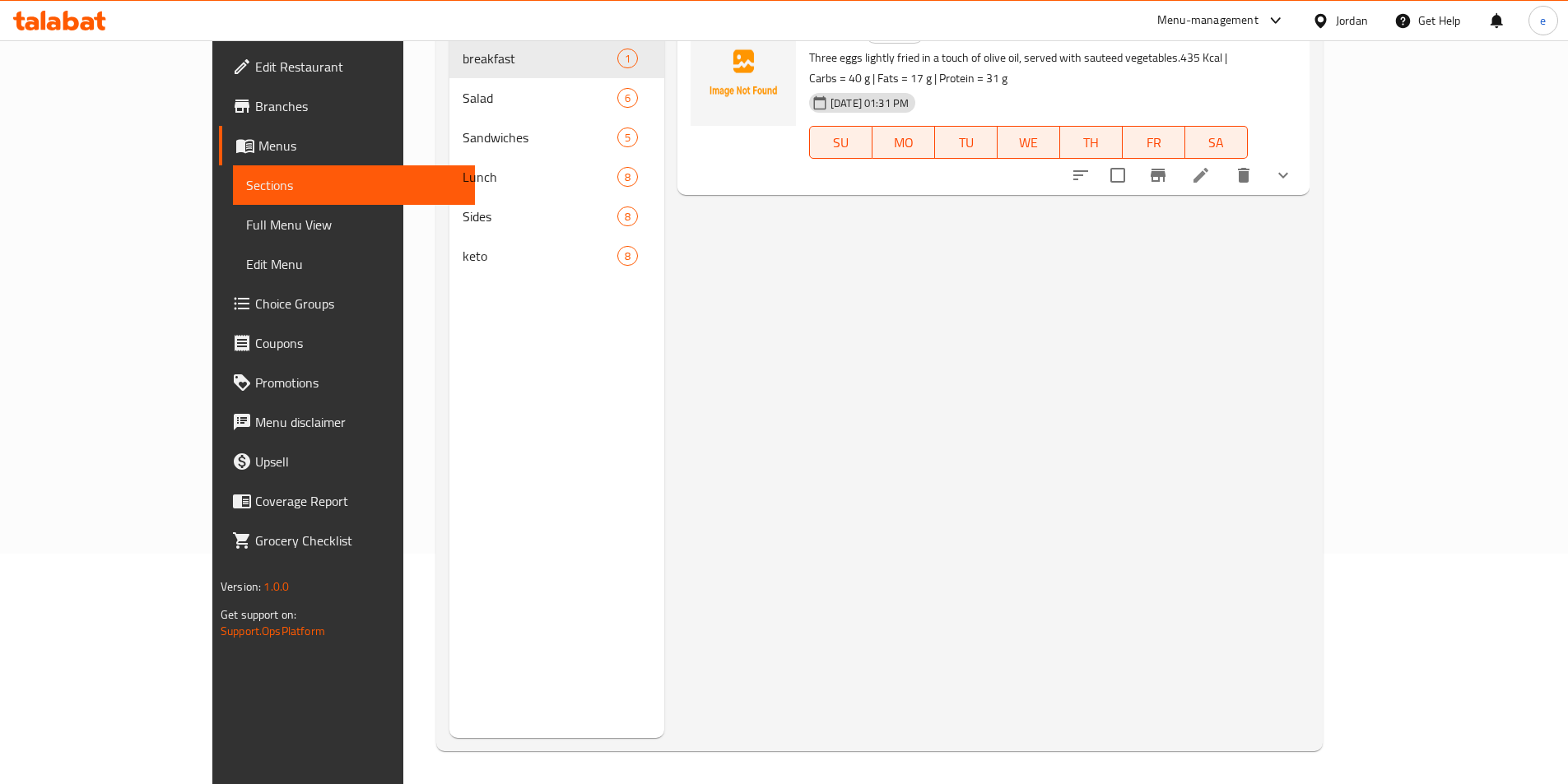
scroll to position [230, 0]
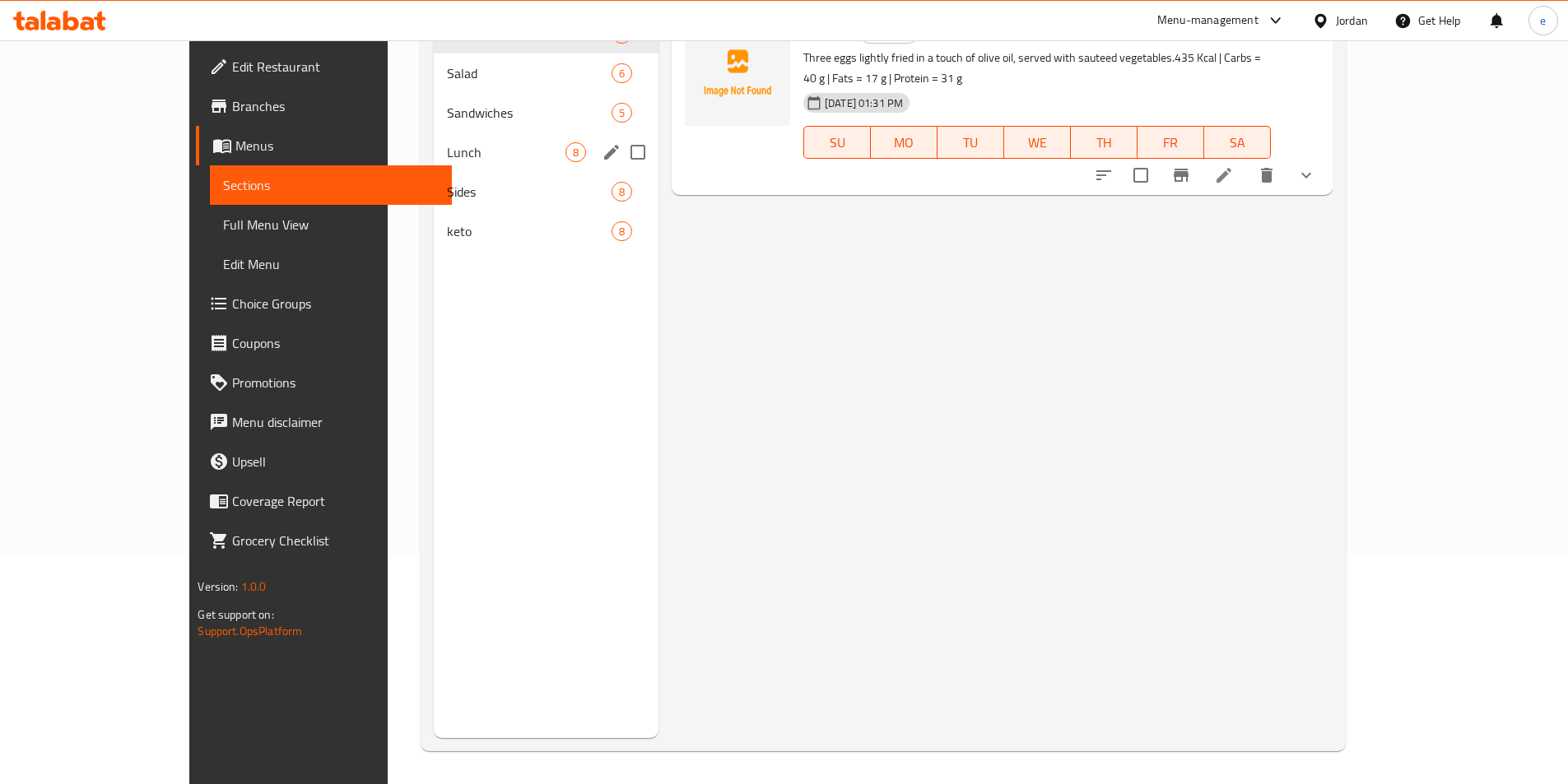
drag, startPoint x: 399, startPoint y: 110, endPoint x: 393, endPoint y: 283, distance: 173.1
click at [434, 282] on div "Menu sections breakfast 1 Salad 6 Sandwiches 5 Lunch 8 Sides 8 keto 8" at bounding box center [546, 345] width 225 height 784
